Goal: Information Seeking & Learning: Learn about a topic

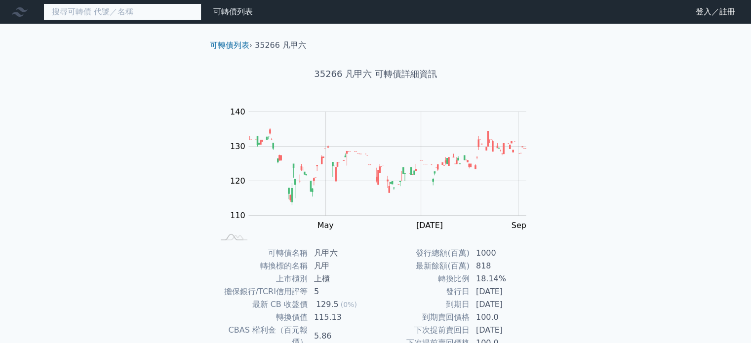
click at [121, 13] on input at bounding box center [122, 11] width 158 height 17
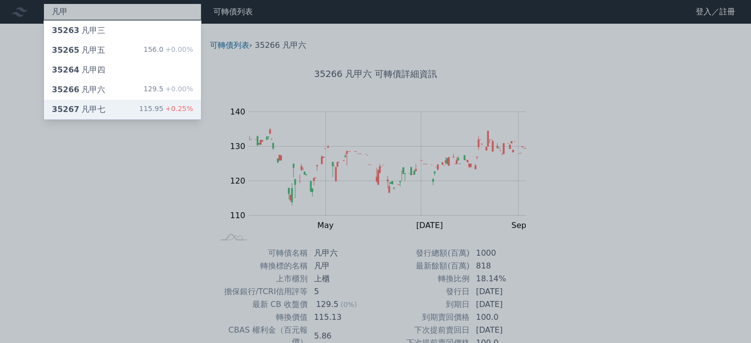
type input "凡甲"
click at [92, 111] on div "35267 凡甲七" at bounding box center [78, 110] width 53 height 12
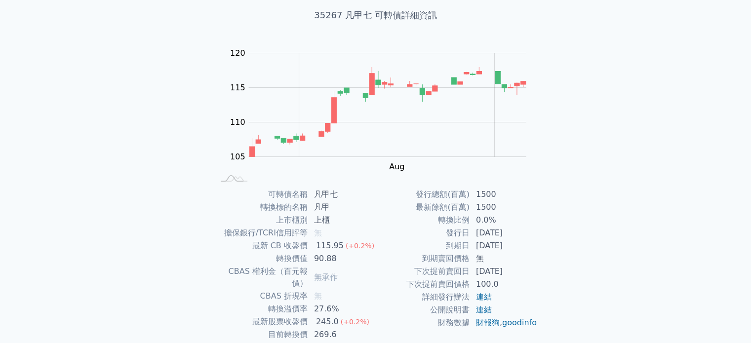
scroll to position [114, 0]
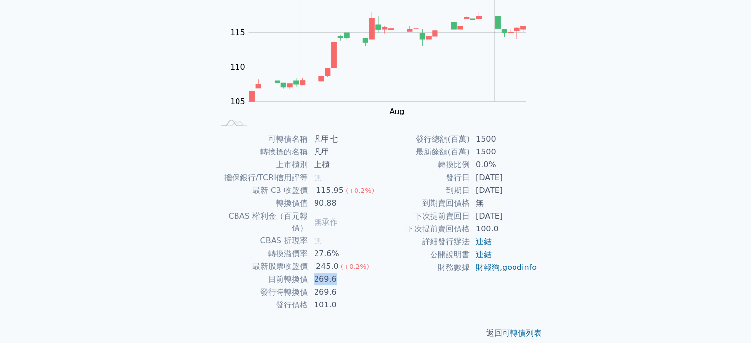
drag, startPoint x: 313, startPoint y: 266, endPoint x: 334, endPoint y: 272, distance: 21.9
click at [334, 273] on td "269.6" at bounding box center [342, 279] width 68 height 13
click at [335, 286] on td "269.6" at bounding box center [342, 292] width 68 height 13
drag, startPoint x: 312, startPoint y: 270, endPoint x: 338, endPoint y: 271, distance: 25.7
click at [332, 273] on td "269.6" at bounding box center [342, 279] width 68 height 13
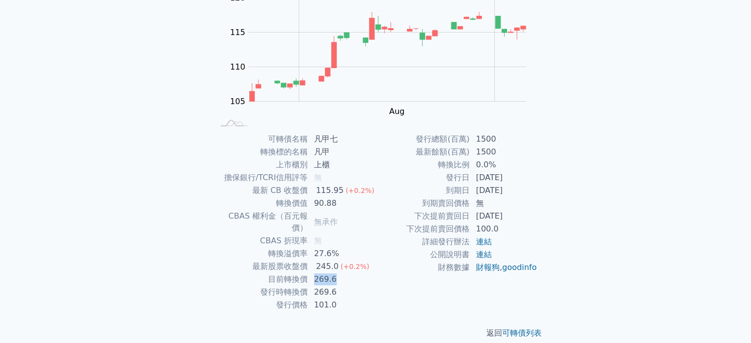
click at [338, 273] on td "269.6" at bounding box center [342, 279] width 68 height 13
click at [314, 273] on td "269.6" at bounding box center [342, 279] width 68 height 13
drag, startPoint x: 310, startPoint y: 269, endPoint x: 334, endPoint y: 269, distance: 24.2
click at [333, 273] on td "269.6" at bounding box center [342, 279] width 68 height 13
click at [336, 273] on td "269.6" at bounding box center [342, 279] width 68 height 13
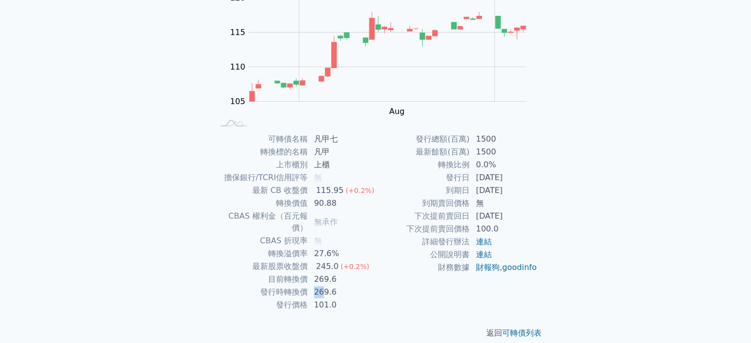
drag, startPoint x: 325, startPoint y: 279, endPoint x: 336, endPoint y: 279, distance: 10.9
click at [326, 286] on tr "發行時轉換價 269.6" at bounding box center [295, 292] width 162 height 13
click at [336, 286] on td "269.6" at bounding box center [342, 292] width 68 height 13
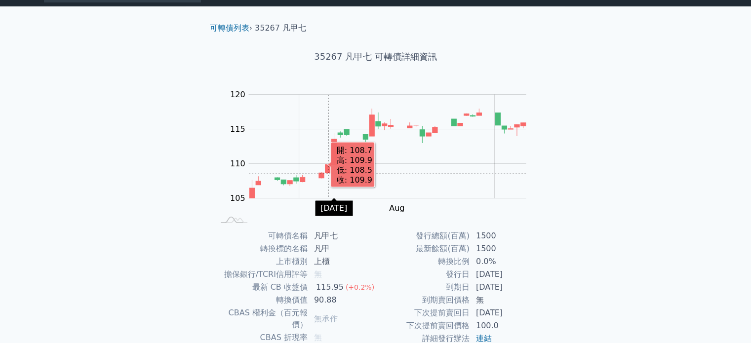
scroll to position [0, 0]
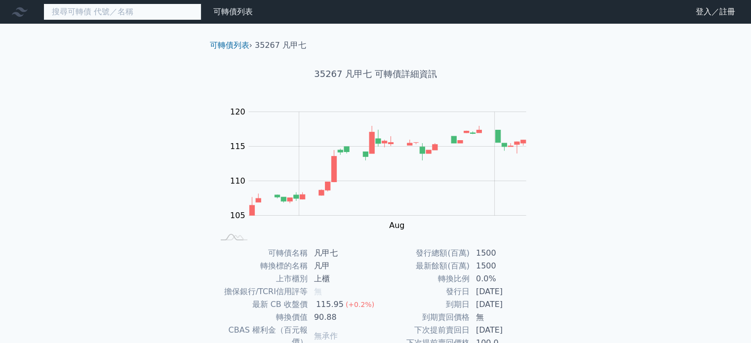
click at [107, 12] on input at bounding box center [122, 11] width 158 height 17
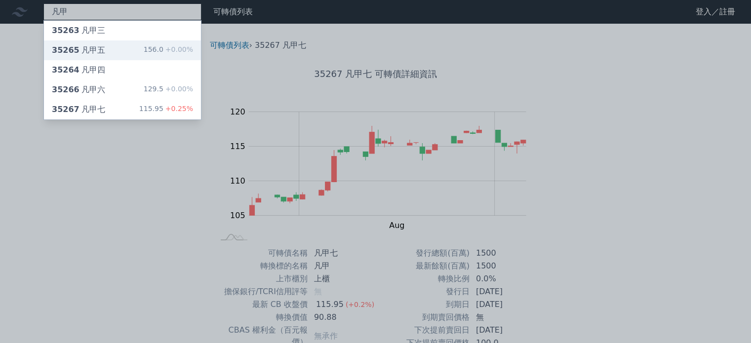
type input "凡甲"
click at [136, 51] on div "35265 凡甲五 156.0 +0.00%" at bounding box center [122, 51] width 157 height 20
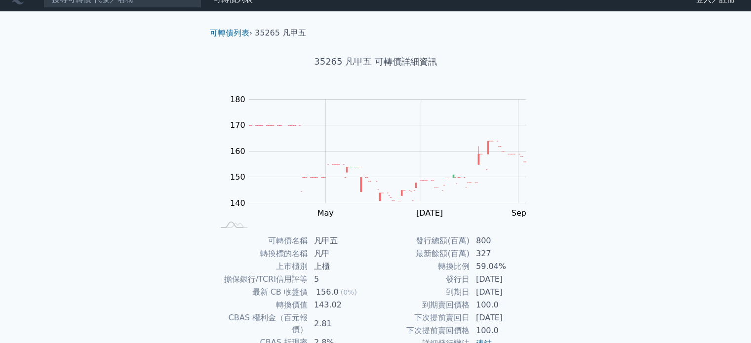
scroll to position [49, 0]
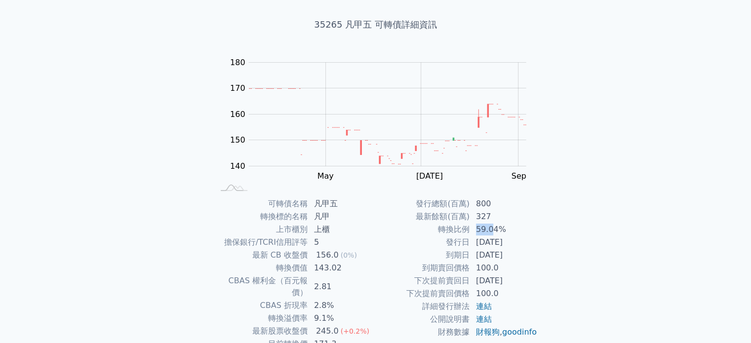
drag, startPoint x: 477, startPoint y: 232, endPoint x: 502, endPoint y: 230, distance: 24.8
click at [499, 229] on td "59.04%" at bounding box center [504, 229] width 68 height 13
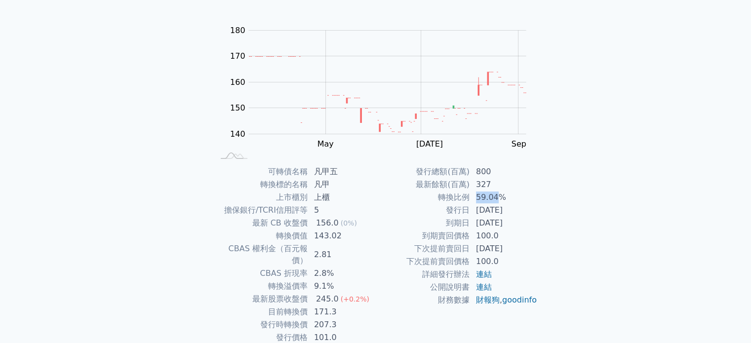
scroll to position [99, 0]
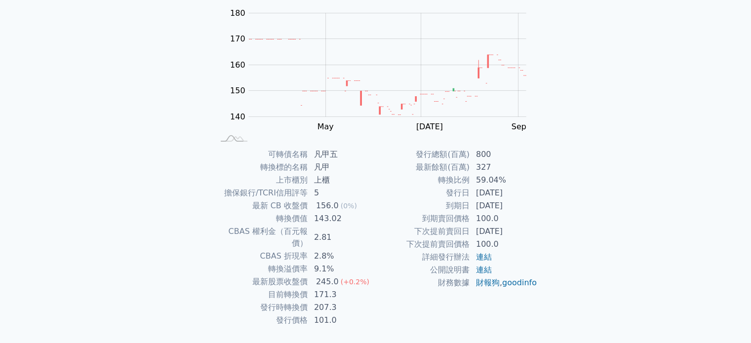
click at [354, 174] on td "上櫃" at bounding box center [342, 180] width 68 height 13
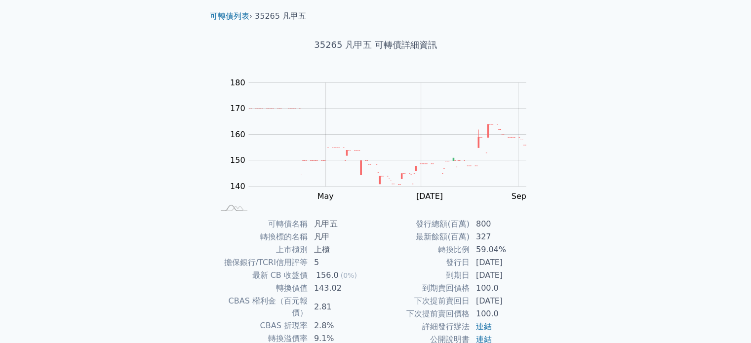
scroll to position [0, 0]
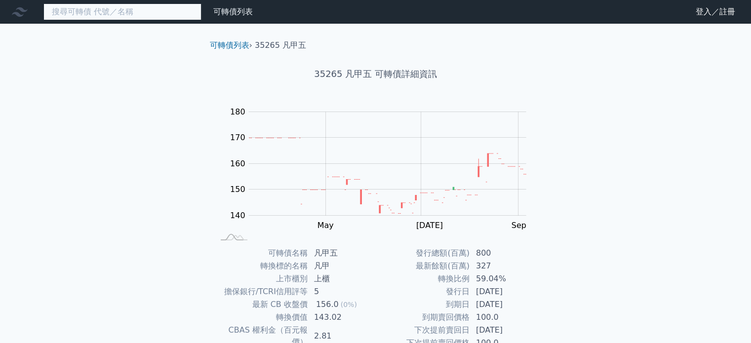
click at [123, 11] on input at bounding box center [122, 11] width 158 height 17
type input "ㄎ"
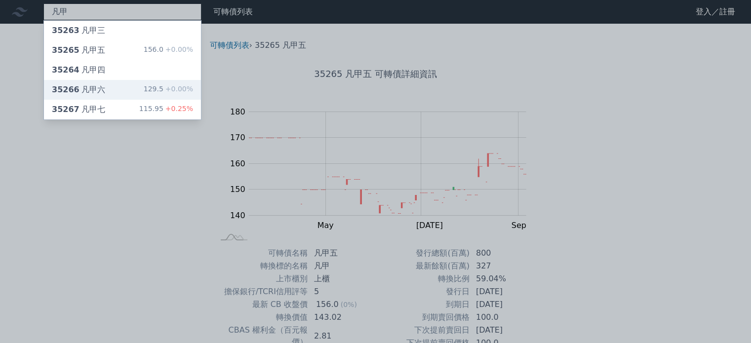
type input "凡甲"
click at [116, 97] on div "35266 凡甲六 129.5 +0.00%" at bounding box center [122, 90] width 157 height 20
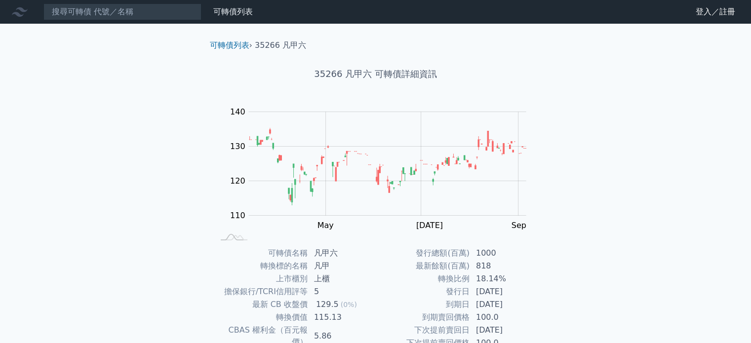
scroll to position [49, 0]
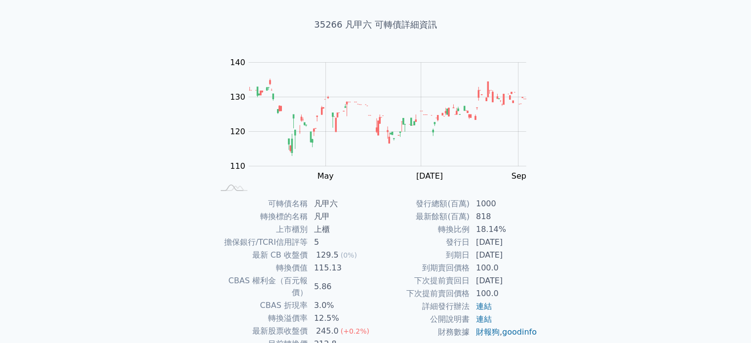
click at [185, 211] on div "可轉債列表 財務數據 可轉債列表 財務數據 登入／註冊 登入／註冊 可轉債列表 › 35266 凡甲六 35266 凡甲六 可轉債詳細資訊 Zoom Out …" at bounding box center [375, 185] width 751 height 469
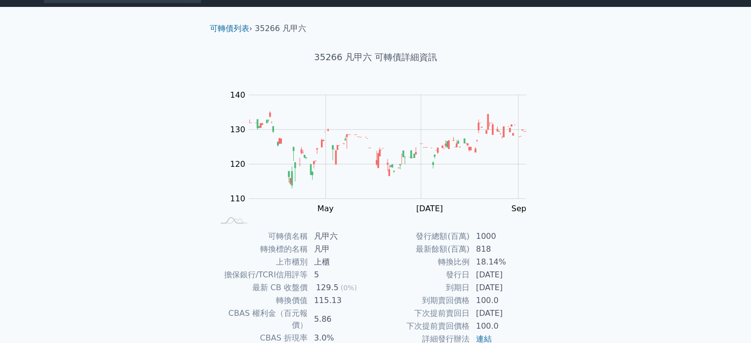
scroll to position [0, 0]
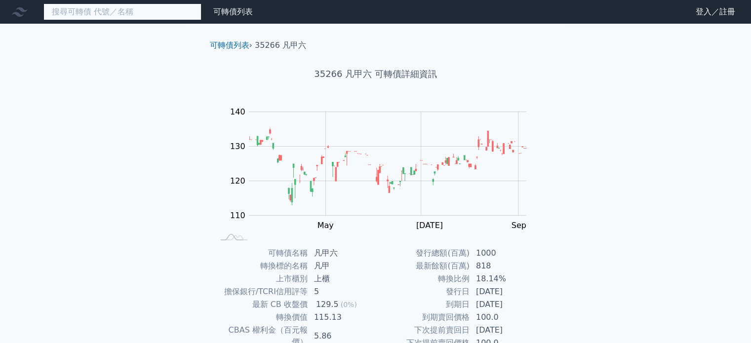
click at [109, 18] on input at bounding box center [122, 11] width 158 height 17
click at [108, 15] on input at bounding box center [122, 11] width 158 height 17
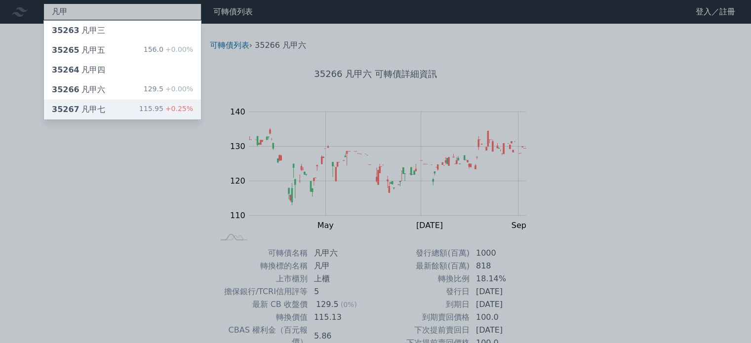
type input "凡甲"
click at [119, 110] on div "35267 凡甲七 115.95 +0.25%" at bounding box center [122, 110] width 157 height 20
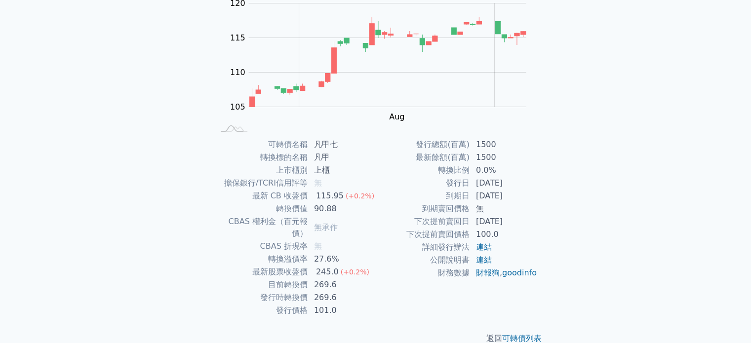
scroll to position [114, 0]
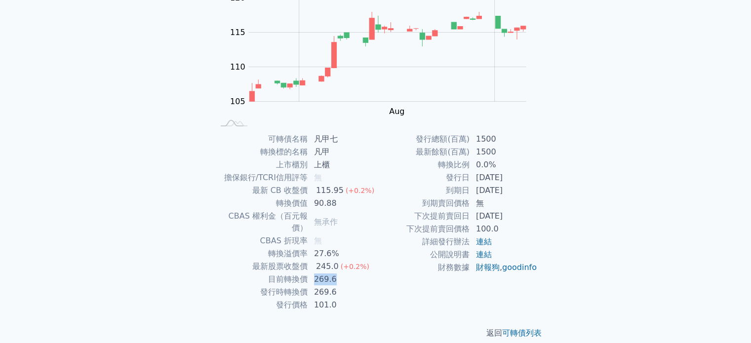
drag, startPoint x: 314, startPoint y: 268, endPoint x: 334, endPoint y: 267, distance: 20.3
click at [333, 273] on td "269.6" at bounding box center [342, 279] width 68 height 13
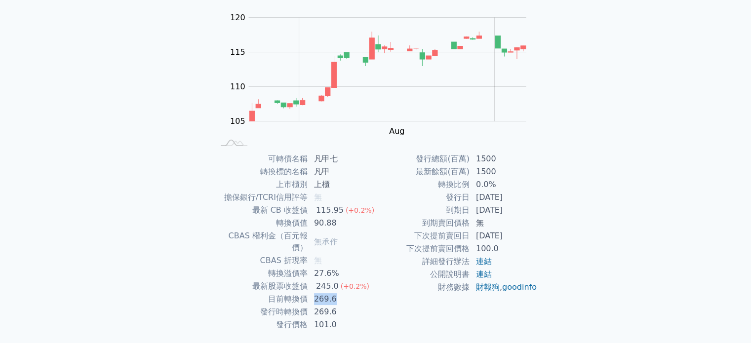
scroll to position [99, 0]
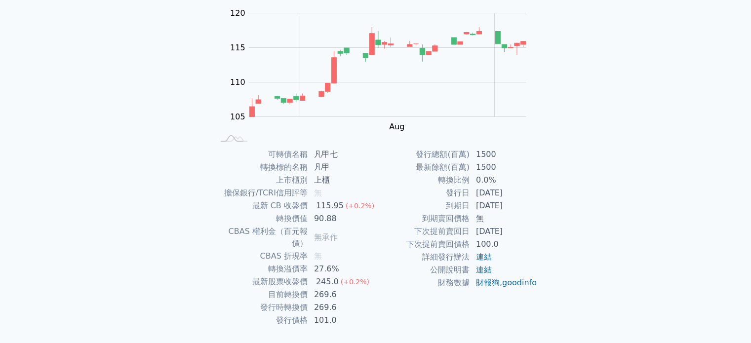
click at [332, 276] on div "245.0" at bounding box center [327, 282] width 27 height 12
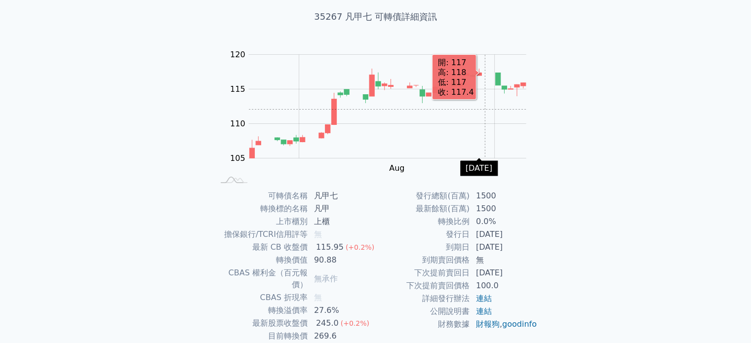
scroll to position [114, 0]
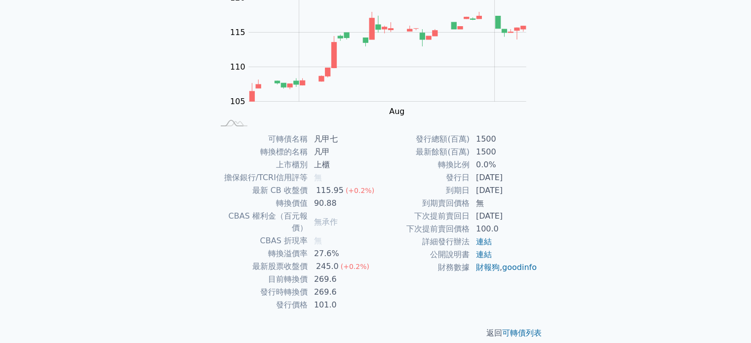
click at [322, 261] on div "245.0" at bounding box center [327, 267] width 27 height 12
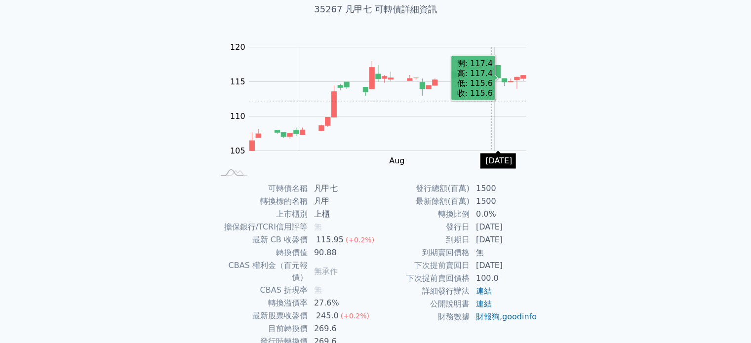
scroll to position [0, 0]
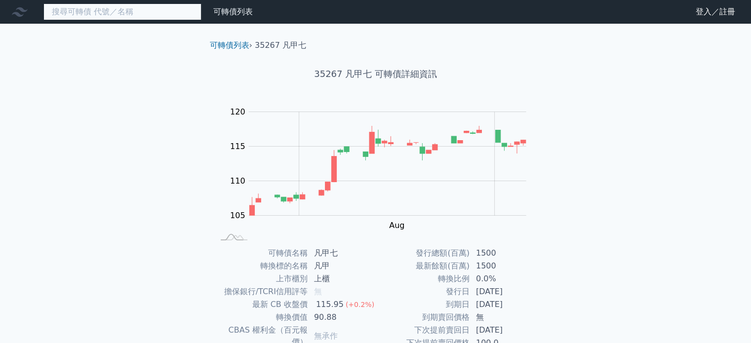
click at [158, 14] on input at bounding box center [122, 11] width 158 height 17
type input "ㄎ"
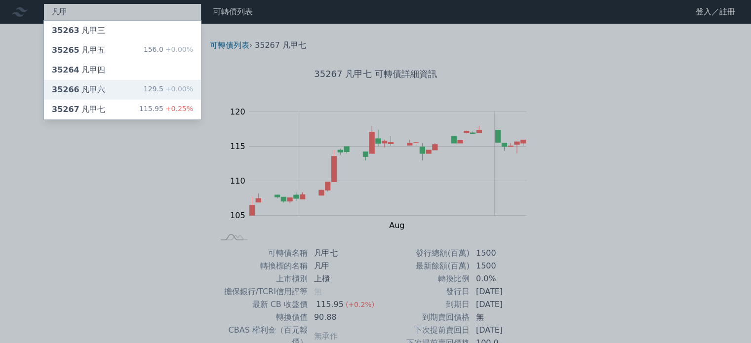
type input "凡甲"
click at [154, 83] on div "35266 凡甲六 129.5 +0.00%" at bounding box center [122, 90] width 157 height 20
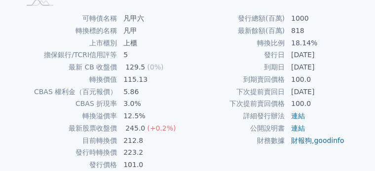
scroll to position [224, 0]
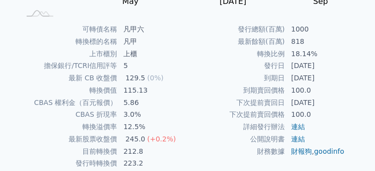
click at [300, 46] on td "818" at bounding box center [321, 42] width 70 height 12
click at [198, 94] on td "到期賣回價格" at bounding box center [237, 90] width 98 height 12
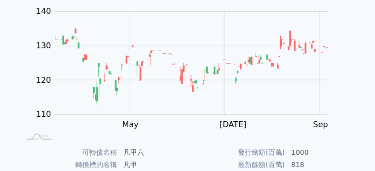
scroll to position [0, 0]
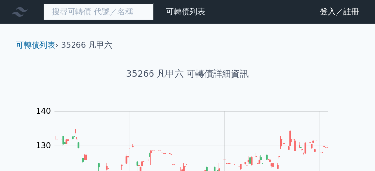
click at [68, 15] on input at bounding box center [98, 11] width 111 height 17
type input "ㄎ"
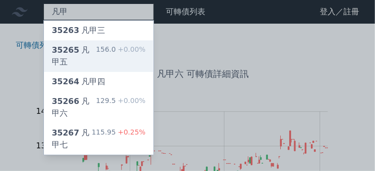
type input "凡甲"
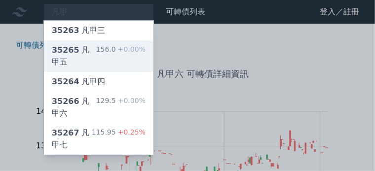
click at [114, 56] on div "35265 凡甲五 156.0 +0.00%" at bounding box center [99, 57] width 110 height 32
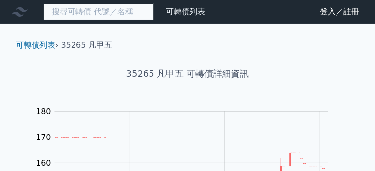
click at [94, 10] on input at bounding box center [98, 11] width 111 height 17
click at [100, 13] on input at bounding box center [98, 11] width 111 height 17
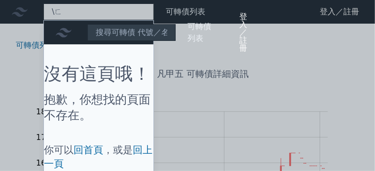
type input "\"
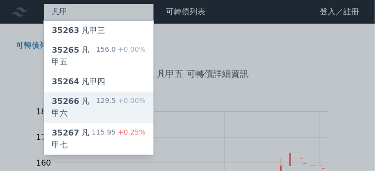
type input "凡甲"
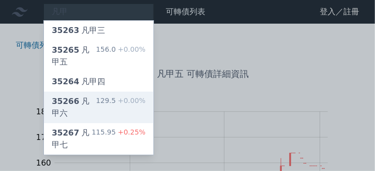
click at [104, 92] on div "35266 凡甲六 129.5 +0.00%" at bounding box center [99, 108] width 110 height 32
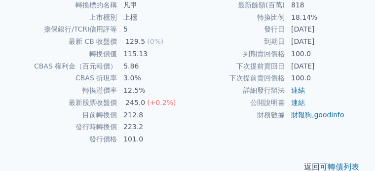
scroll to position [272, 0]
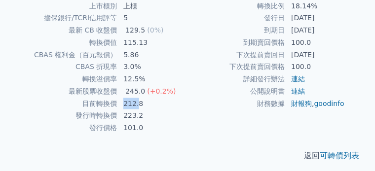
drag, startPoint x: 127, startPoint y: 110, endPoint x: 145, endPoint y: 109, distance: 17.8
click at [144, 109] on td "212.8" at bounding box center [153, 104] width 70 height 12
drag, startPoint x: 129, startPoint y: 97, endPoint x: 140, endPoint y: 97, distance: 10.4
click at [140, 97] on div "245.0" at bounding box center [136, 91] width 24 height 11
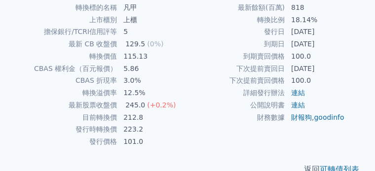
scroll to position [247, 0]
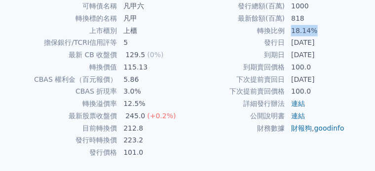
drag, startPoint x: 288, startPoint y: 33, endPoint x: 315, endPoint y: 35, distance: 27.7
click at [315, 35] on td "18.14%" at bounding box center [321, 31] width 70 height 12
